Goal: Transaction & Acquisition: Book appointment/travel/reservation

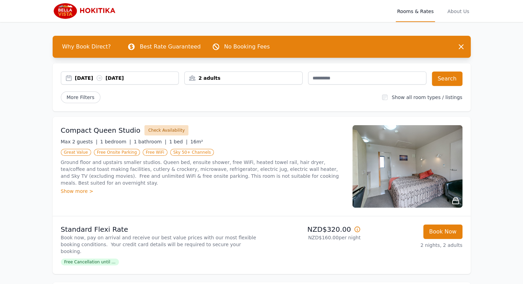
click at [152, 130] on button "Check Availability" at bounding box center [166, 130] width 44 height 10
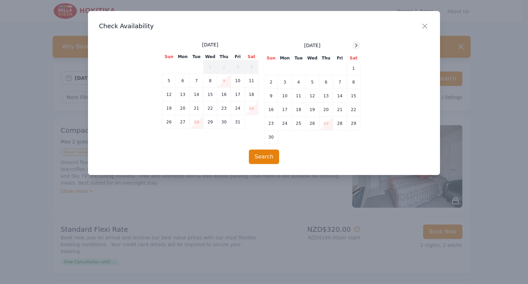
click at [357, 43] on icon at bounding box center [357, 46] width 6 height 6
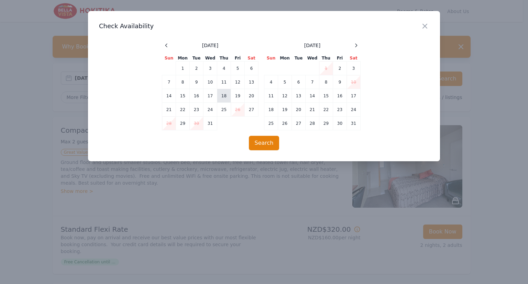
click at [222, 96] on td "18" at bounding box center [224, 96] width 14 height 14
click at [236, 95] on td "19" at bounding box center [238, 96] width 14 height 14
click at [260, 142] on button "Search" at bounding box center [264, 143] width 31 height 14
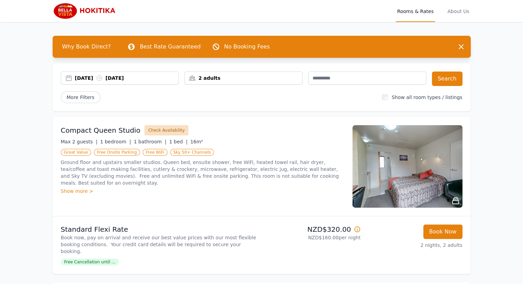
click at [151, 130] on button "Check Availability" at bounding box center [166, 130] width 44 height 10
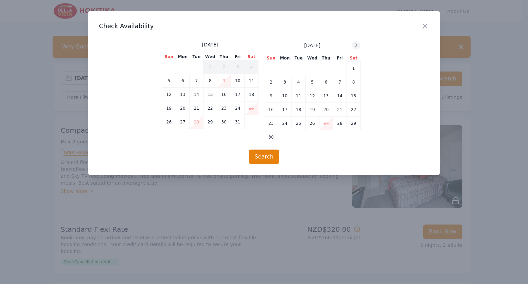
click at [356, 45] on icon at bounding box center [357, 46] width 6 height 6
click at [327, 95] on td "18" at bounding box center [327, 96] width 14 height 14
click at [341, 94] on td "19" at bounding box center [340, 96] width 14 height 14
click at [354, 96] on td "20" at bounding box center [354, 96] width 14 height 14
click at [326, 93] on td "18" at bounding box center [327, 96] width 14 height 14
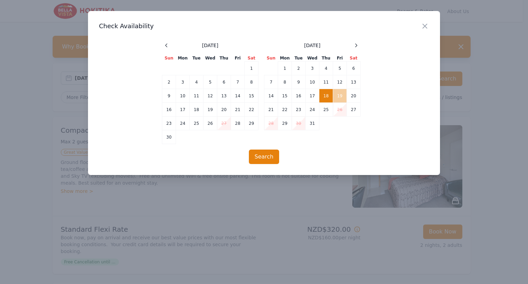
click at [340, 93] on td "19" at bounding box center [340, 96] width 14 height 14
click at [262, 155] on button "Search" at bounding box center [264, 157] width 31 height 14
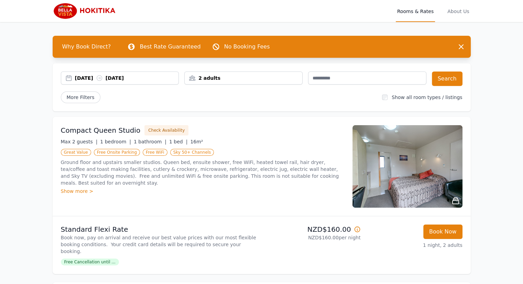
click at [67, 79] on div "[DATE] [DATE]" at bounding box center [120, 78] width 118 height 7
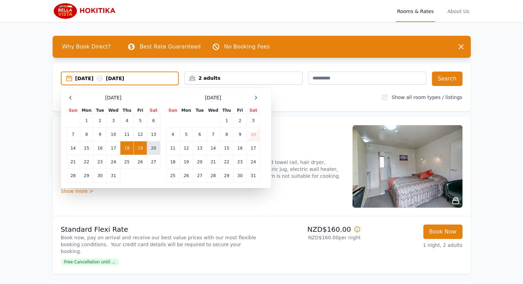
click at [154, 148] on td "20" at bounding box center [153, 148] width 13 height 14
click at [69, 78] on div "[DATE] --" at bounding box center [120, 78] width 117 height 7
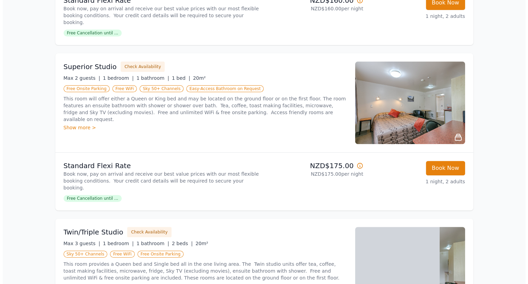
scroll to position [261, 0]
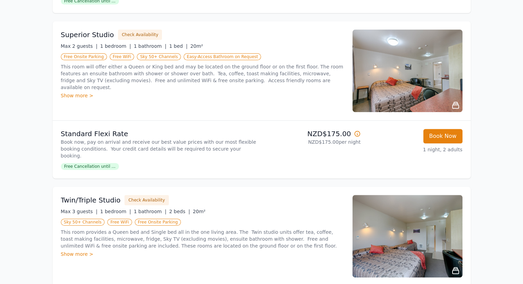
click at [73, 251] on div "Show more >" at bounding box center [202, 254] width 283 height 7
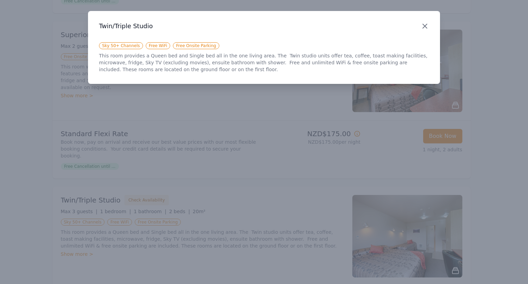
click at [424, 24] on icon "button" at bounding box center [425, 26] width 4 height 4
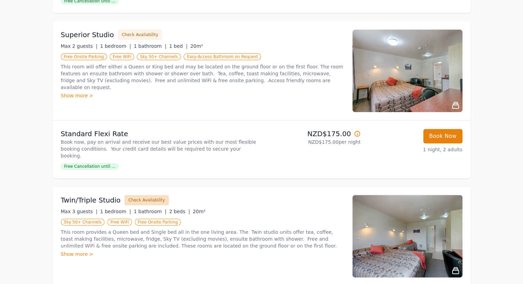
click at [139, 195] on button "Check Availability" at bounding box center [147, 200] width 44 height 10
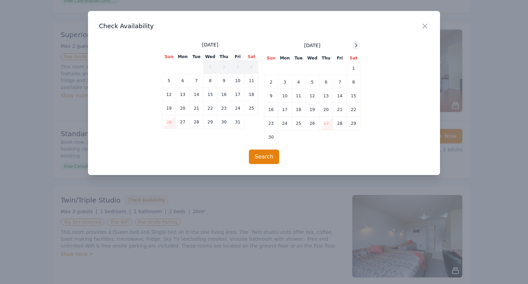
click at [356, 46] on icon at bounding box center [357, 46] width 6 height 6
click at [325, 96] on td "18" at bounding box center [327, 96] width 14 height 14
click at [341, 96] on td "19" at bounding box center [340, 96] width 14 height 14
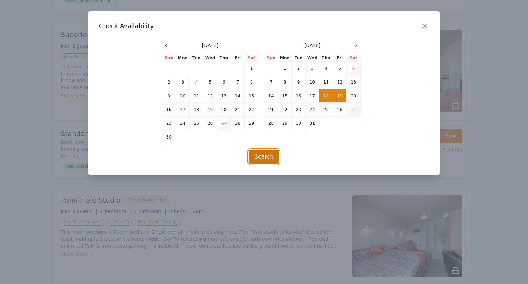
click at [260, 158] on button "Search" at bounding box center [264, 157] width 31 height 14
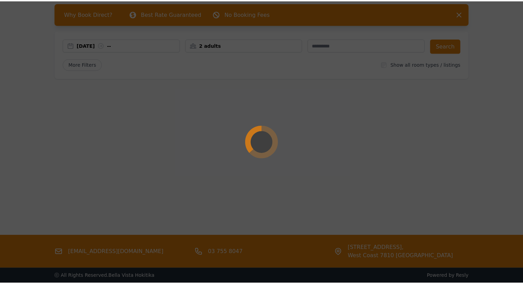
scroll to position [0, 0]
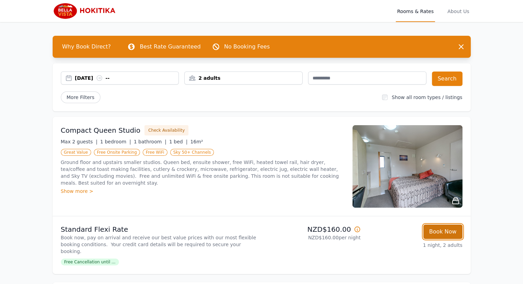
click at [443, 233] on button "Book Now" at bounding box center [442, 232] width 39 height 14
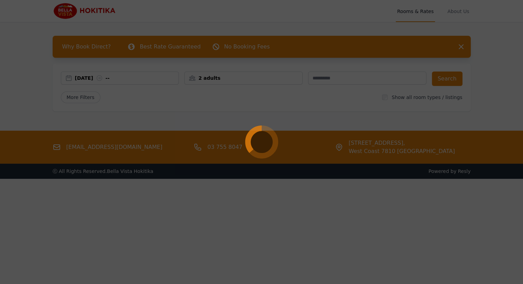
select select "**"
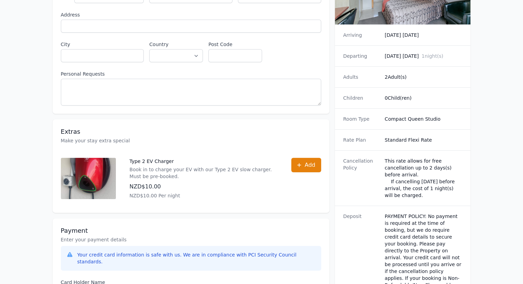
scroll to position [161, 0]
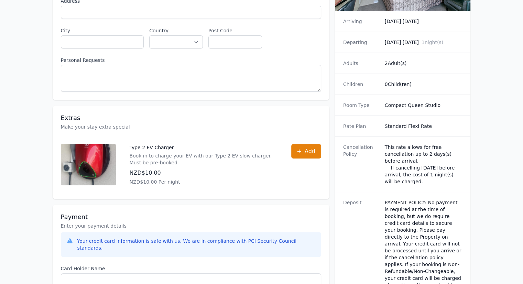
click at [390, 39] on dd "[DATE] [DATE] 1 night(s)" at bounding box center [424, 42] width 78 height 7
click at [430, 40] on span "1 night(s)" at bounding box center [433, 43] width 22 height 6
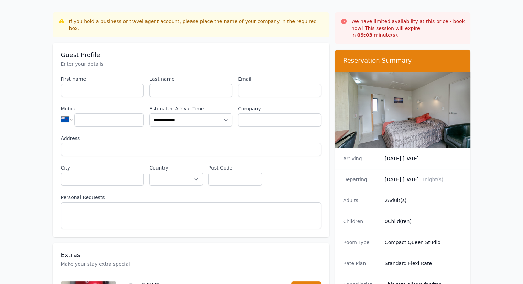
scroll to position [0, 0]
